Goal: Find specific page/section: Find specific page/section

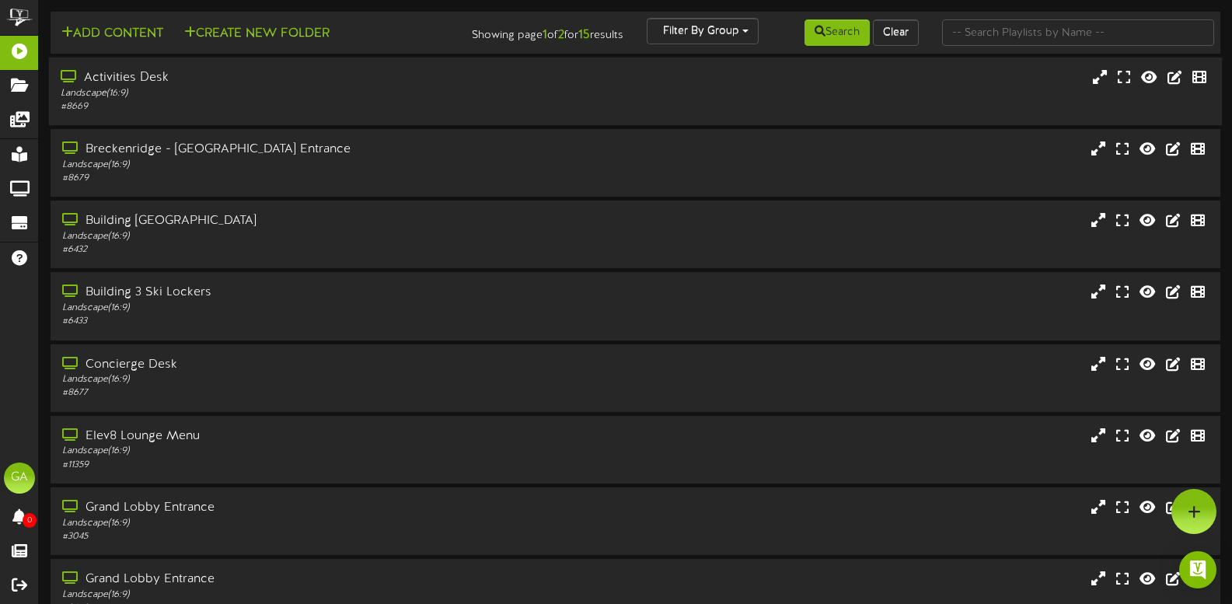
click at [424, 84] on div "Activities Desk" at bounding box center [293, 78] width 465 height 18
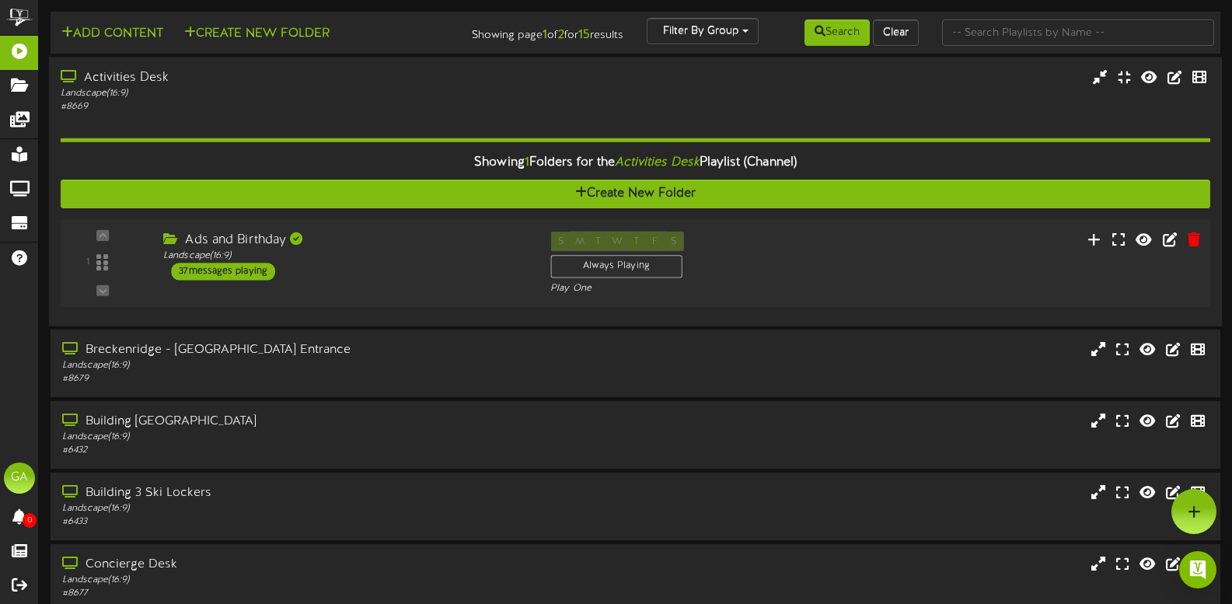
click at [391, 286] on div "1 ( 16:9" at bounding box center [634, 264] width 1161 height 64
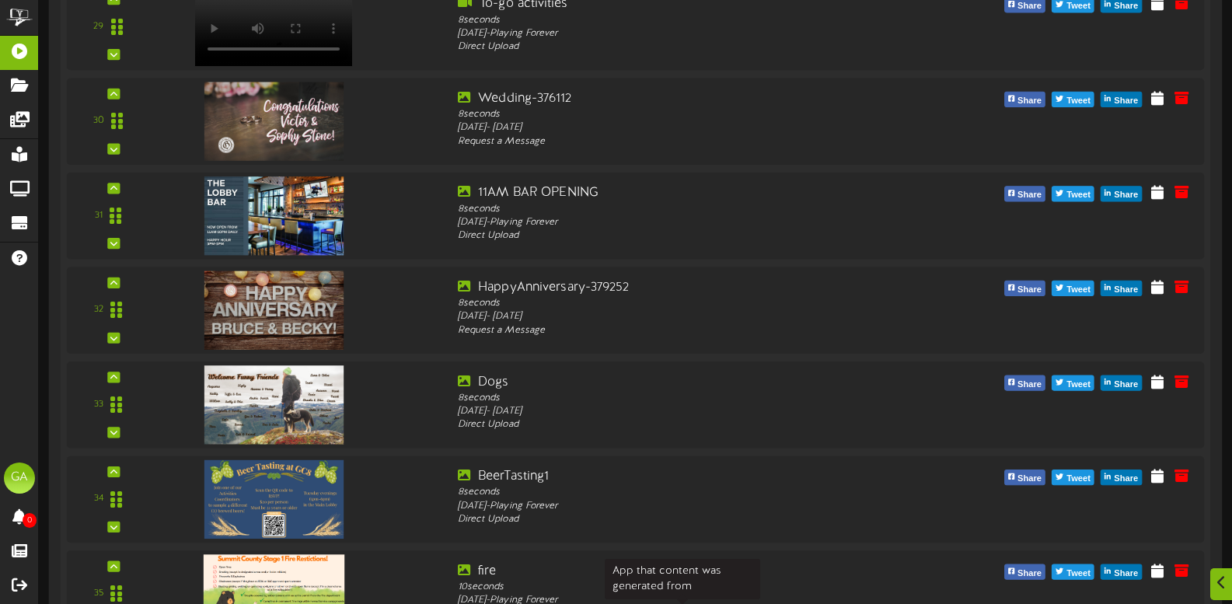
scroll to position [3419, 0]
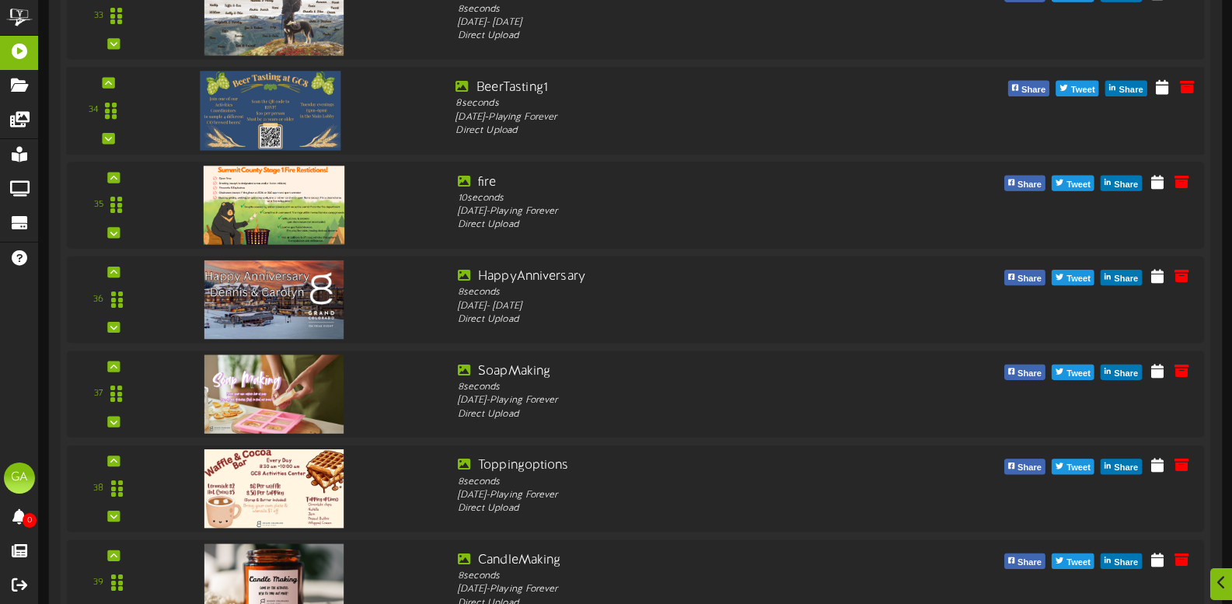
click at [321, 108] on img at bounding box center [270, 110] width 141 height 79
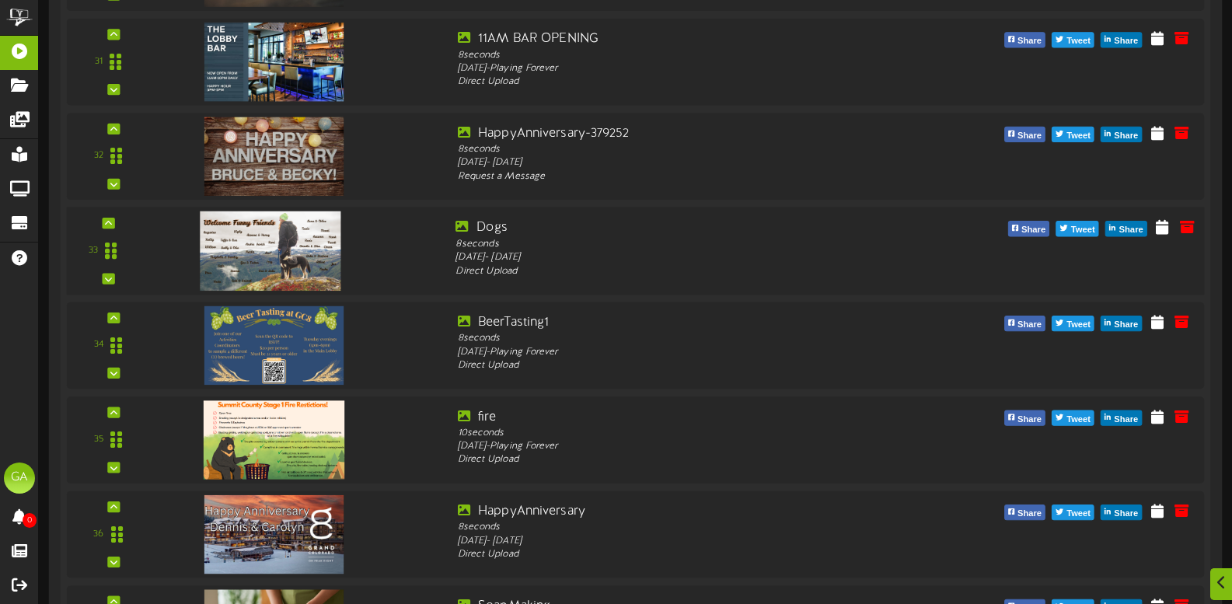
scroll to position [3186, 0]
